Goal: Task Accomplishment & Management: Use online tool/utility

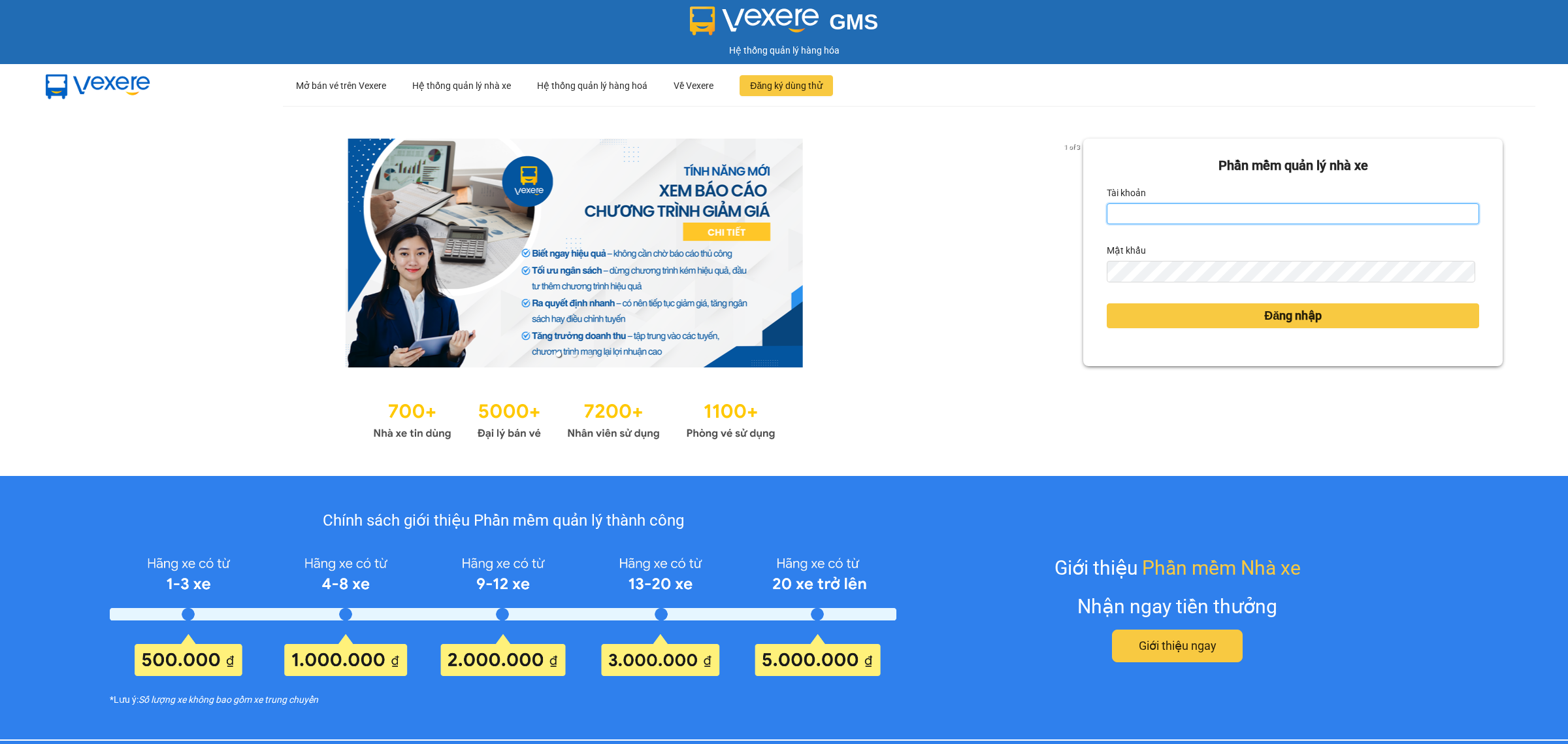
click at [1267, 219] on input "Tài khoản" at bounding box center [1294, 213] width 372 height 21
type input "tuyethuong.binhminhbus"
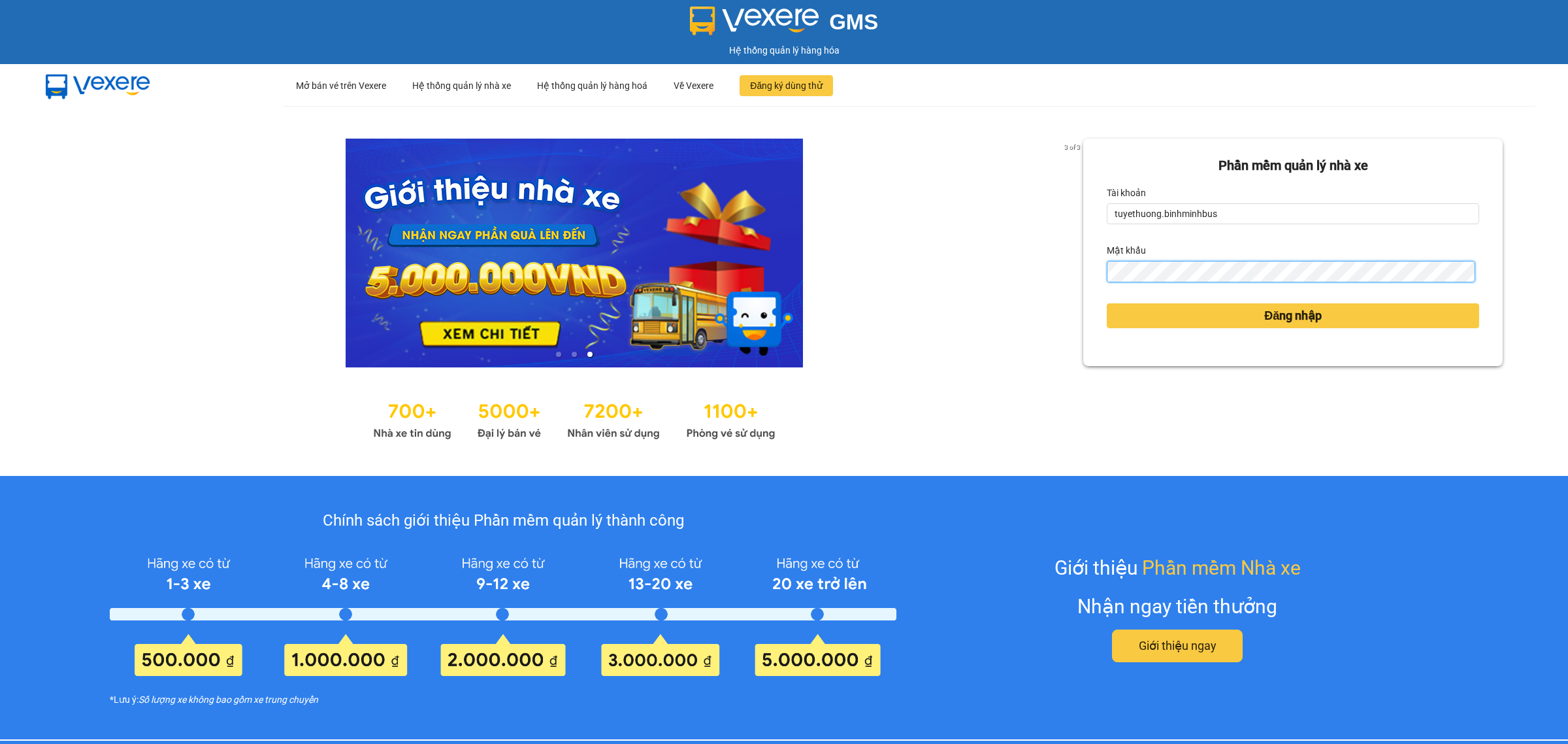
click at [1107, 303] on button "Đăng nhập" at bounding box center [1294, 316] width 372 height 25
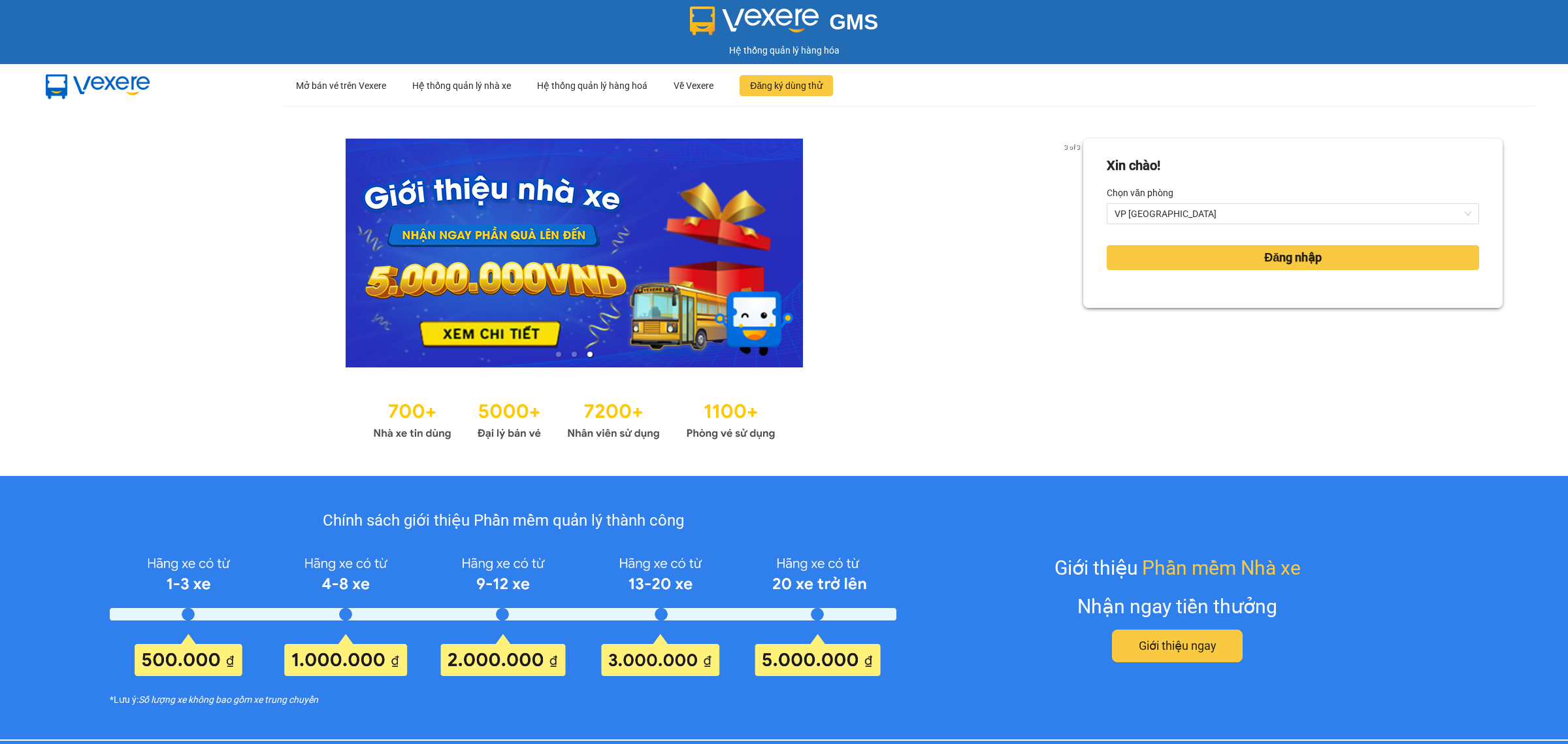
click at [1136, 312] on div "Xin chào! Chọn văn phòng VP [GEOGRAPHIC_DATA] nhập" at bounding box center [1293, 291] width 419 height 305
click at [1195, 255] on button "Đăng nhập" at bounding box center [1294, 257] width 372 height 25
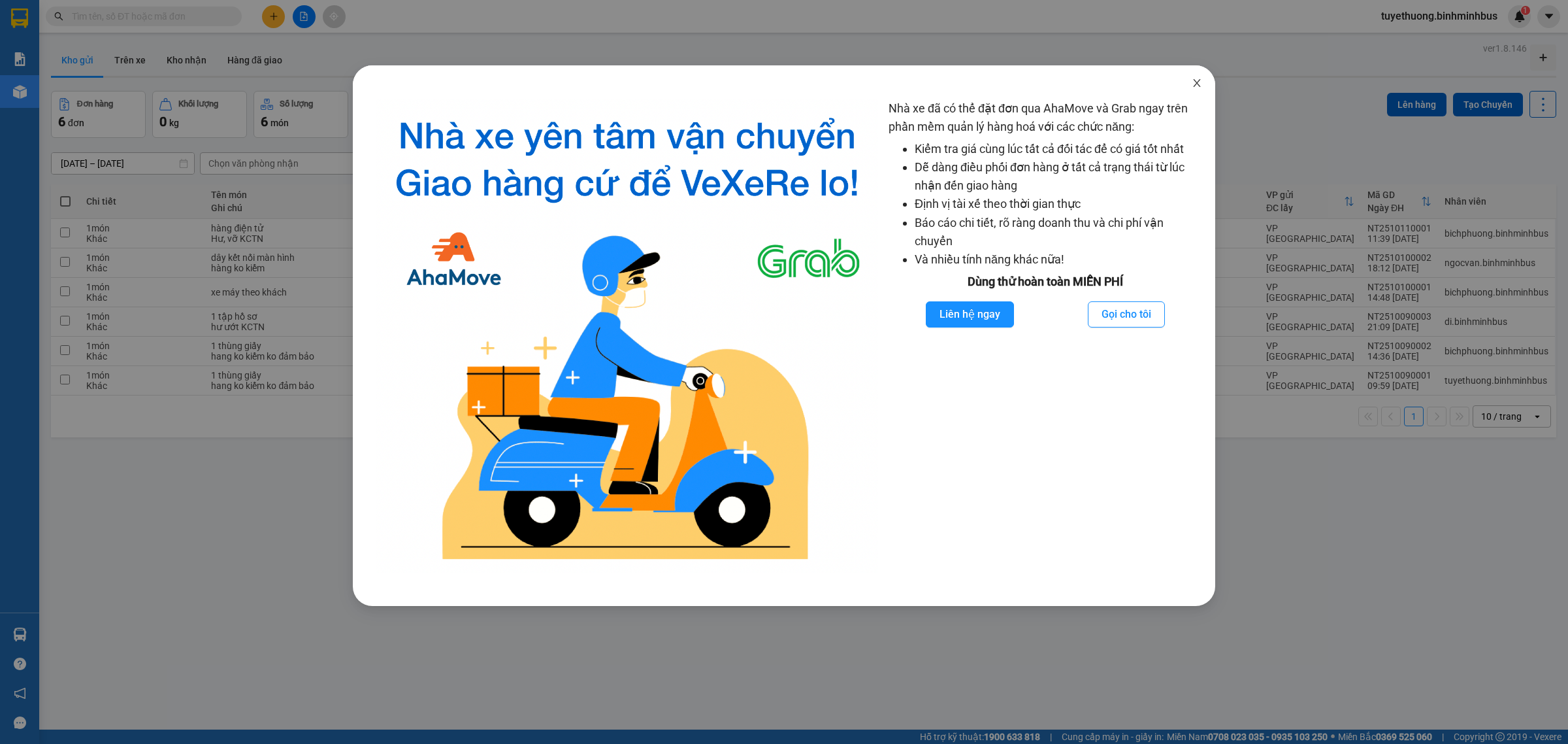
click at [1194, 83] on icon "close" at bounding box center [1197, 83] width 11 height 11
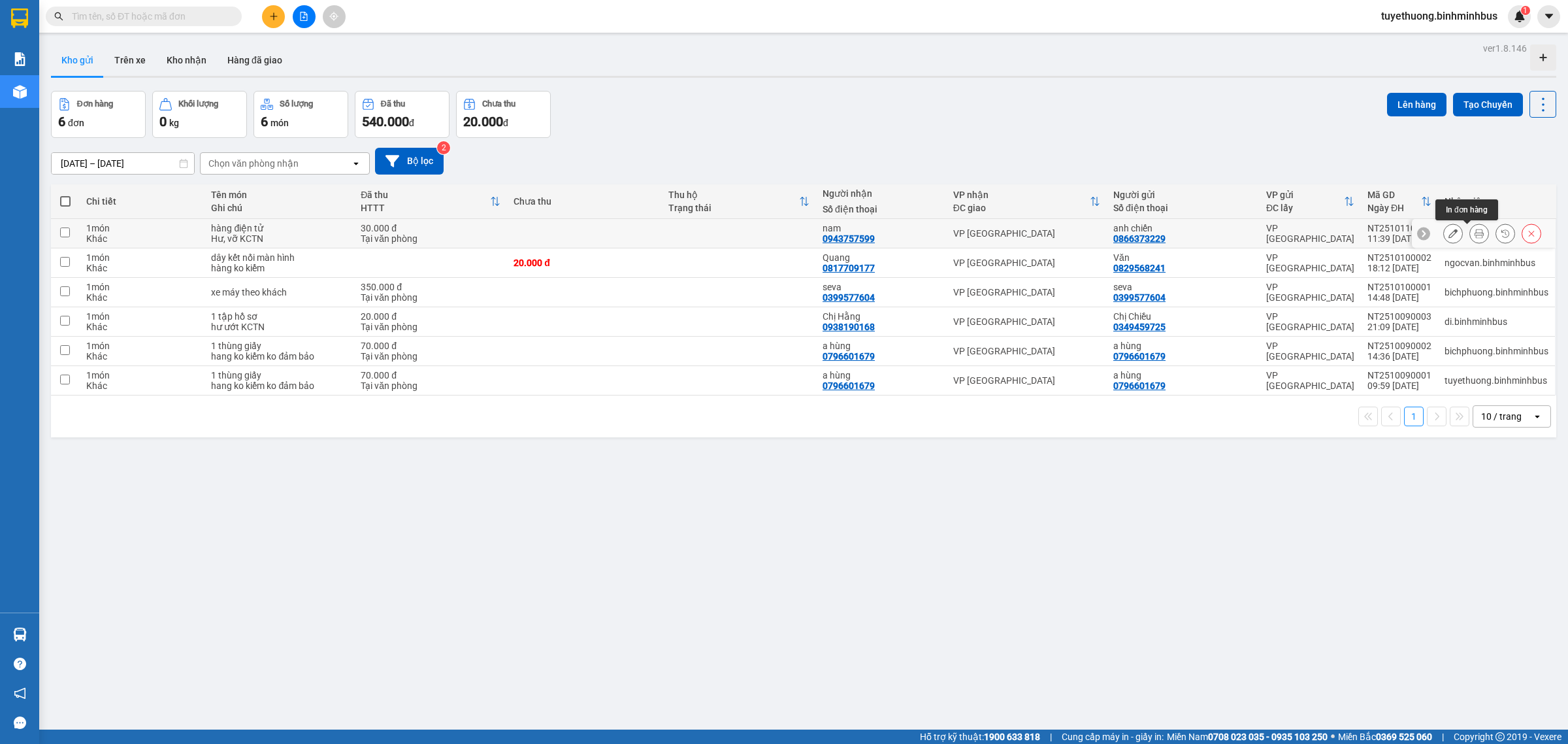
click at [1472, 237] on button at bounding box center [1480, 233] width 18 height 22
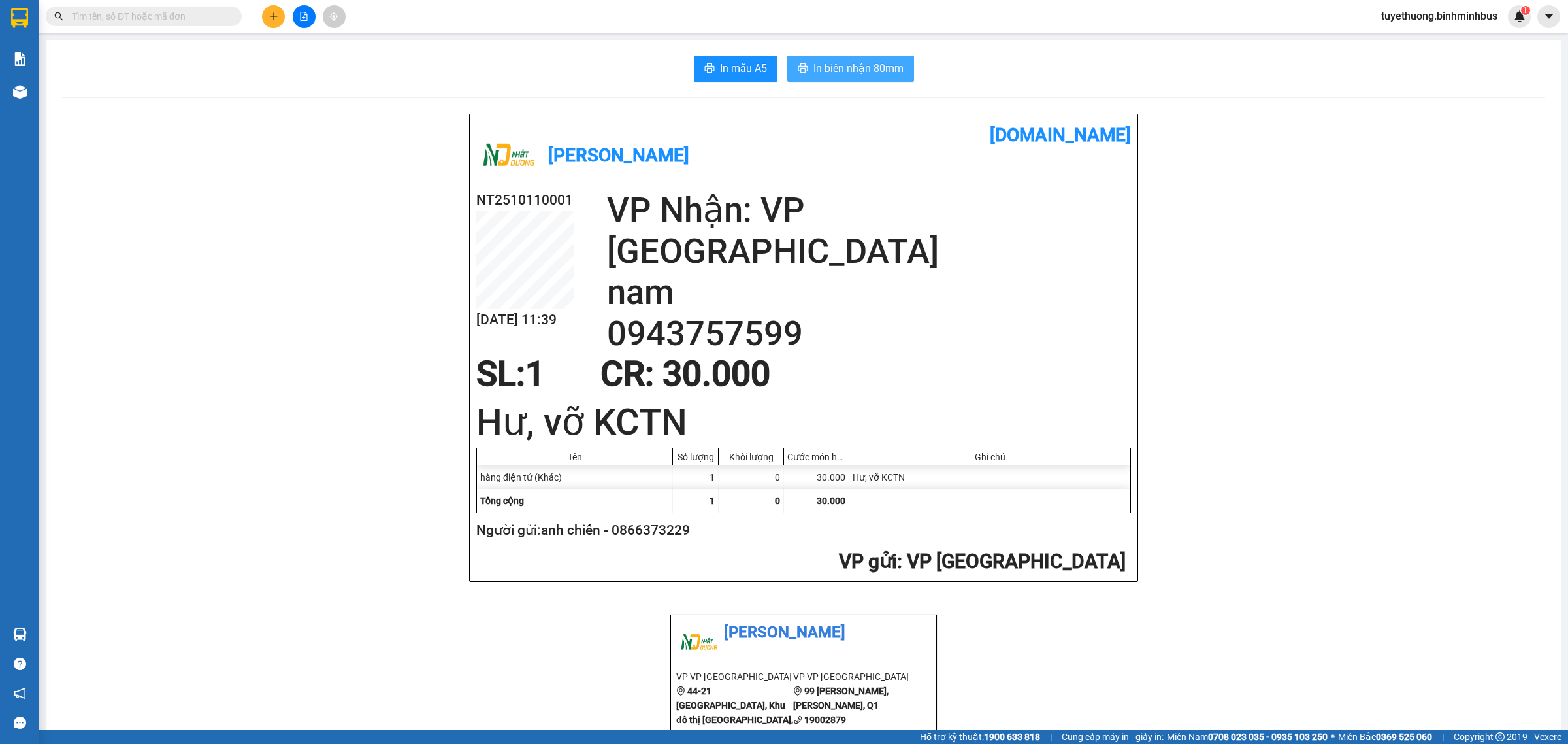
click at [885, 59] on button "In biên nhận 80mm" at bounding box center [850, 68] width 127 height 26
click at [711, 69] on button "In mẫu A5" at bounding box center [735, 68] width 84 height 26
